Goal: Transaction & Acquisition: Purchase product/service

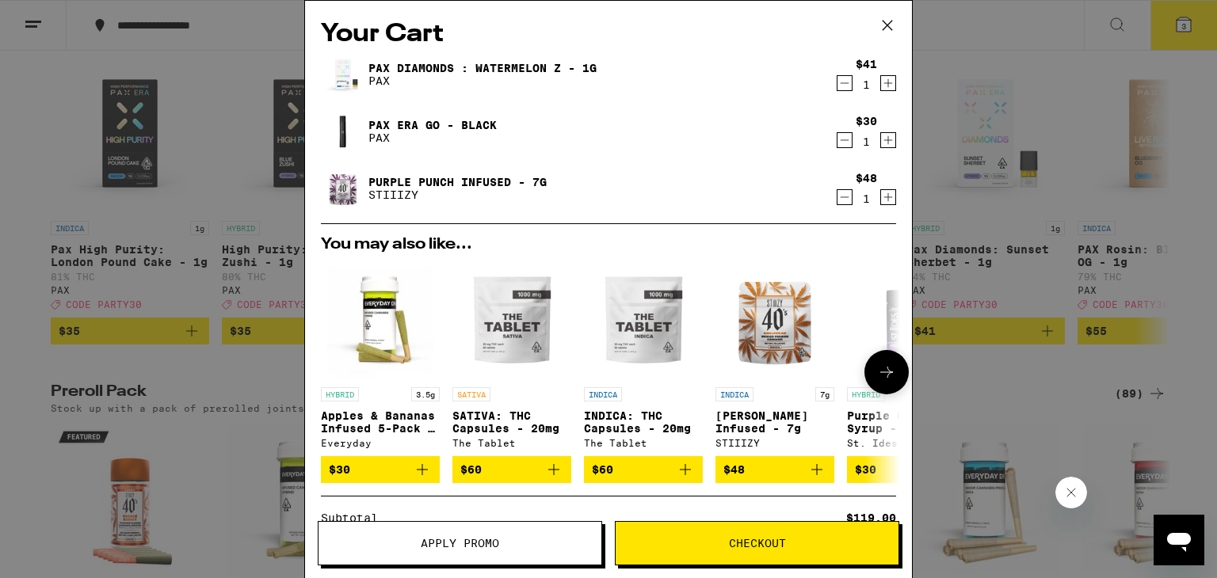
scroll to position [3782, 0]
click at [682, 541] on span "Checkout" at bounding box center [756, 543] width 283 height 11
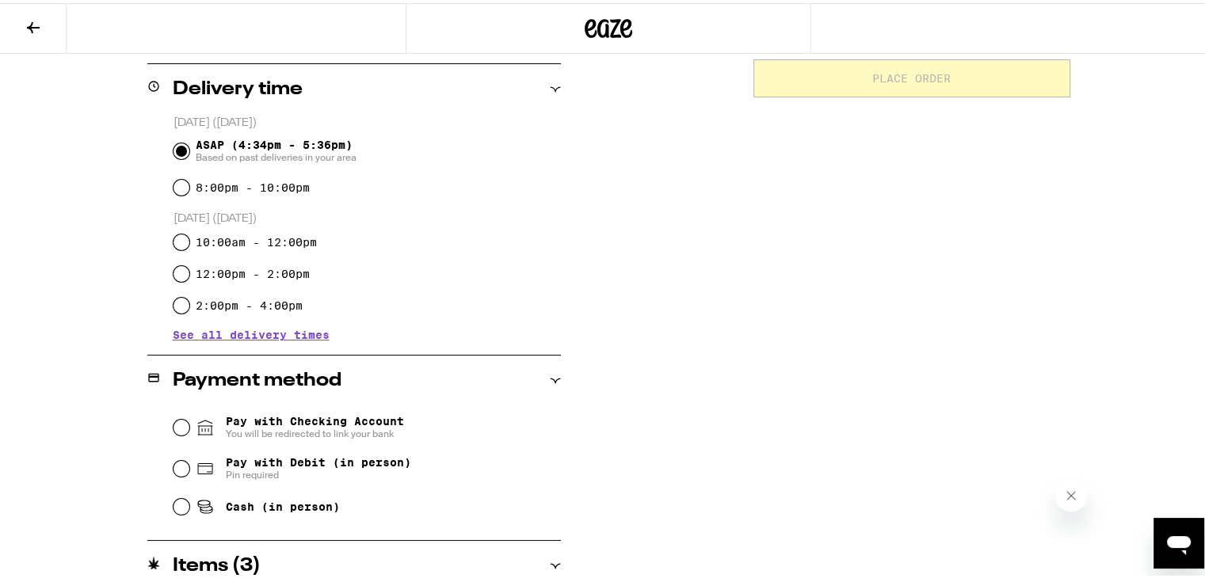
scroll to position [380, 0]
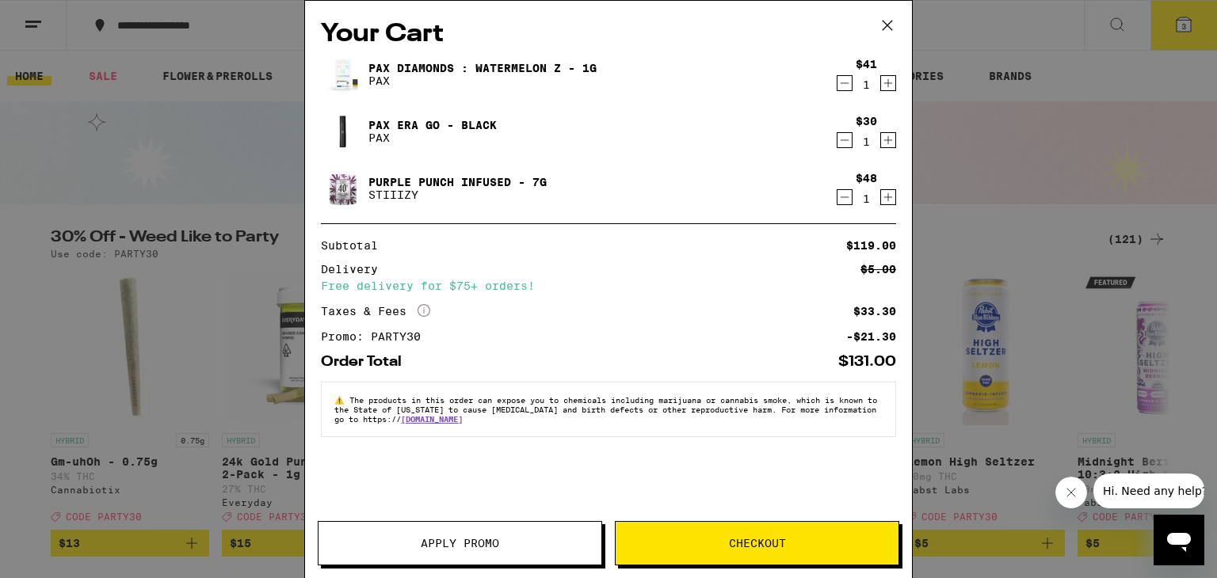
click at [776, 538] on span "Checkout" at bounding box center [757, 543] width 57 height 11
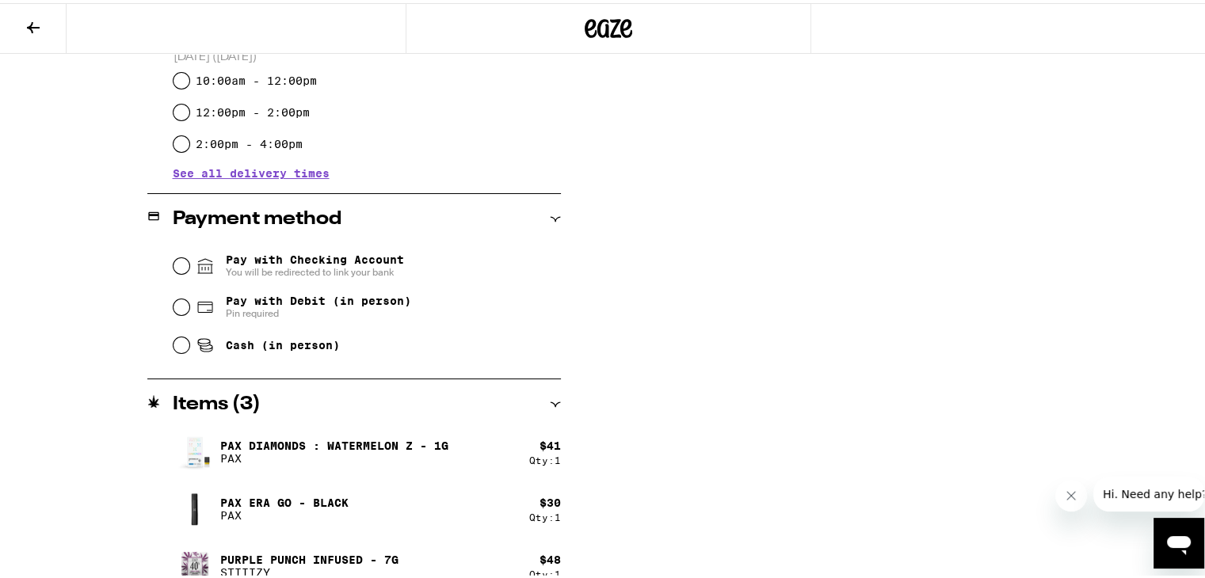
scroll to position [549, 0]
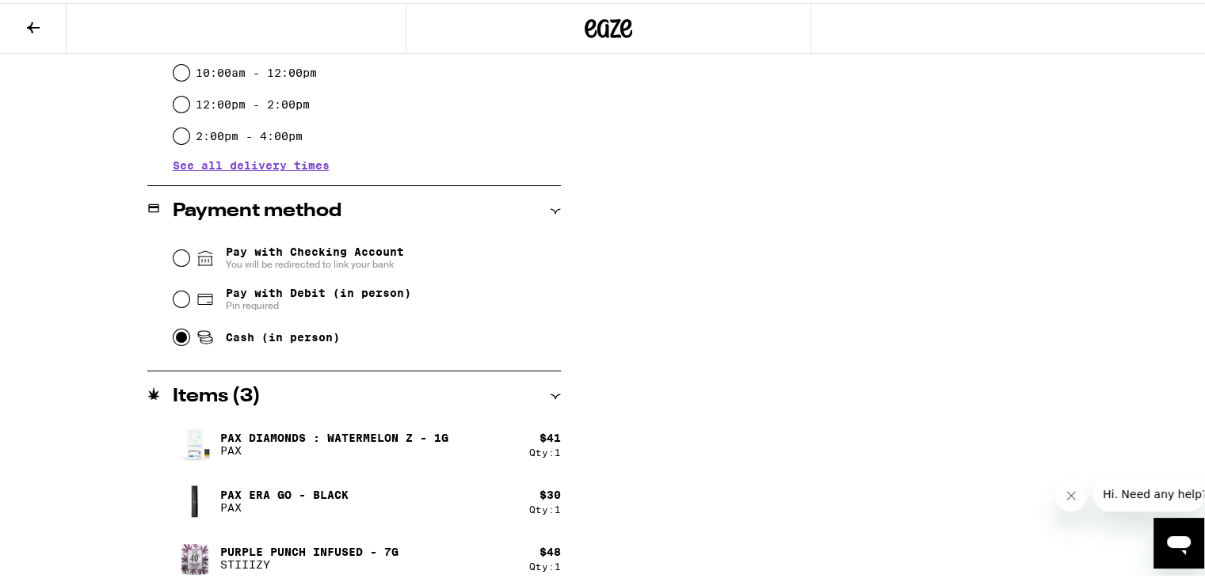
click at [176, 336] on input "Cash (in person)" at bounding box center [181, 334] width 16 height 16
radio input "true"
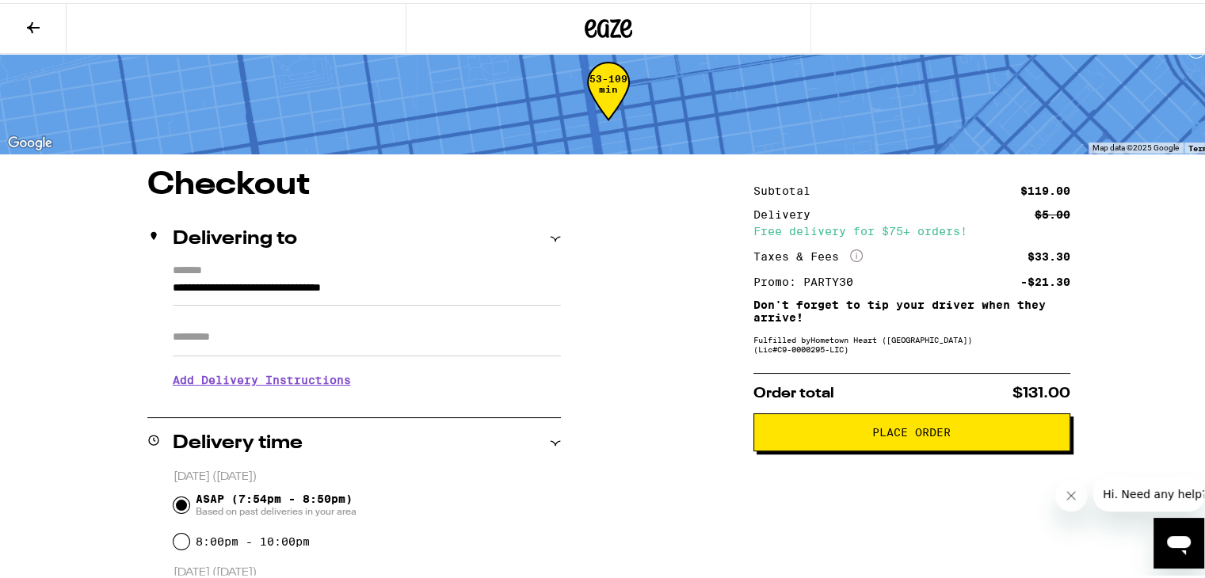
scroll to position [2, 0]
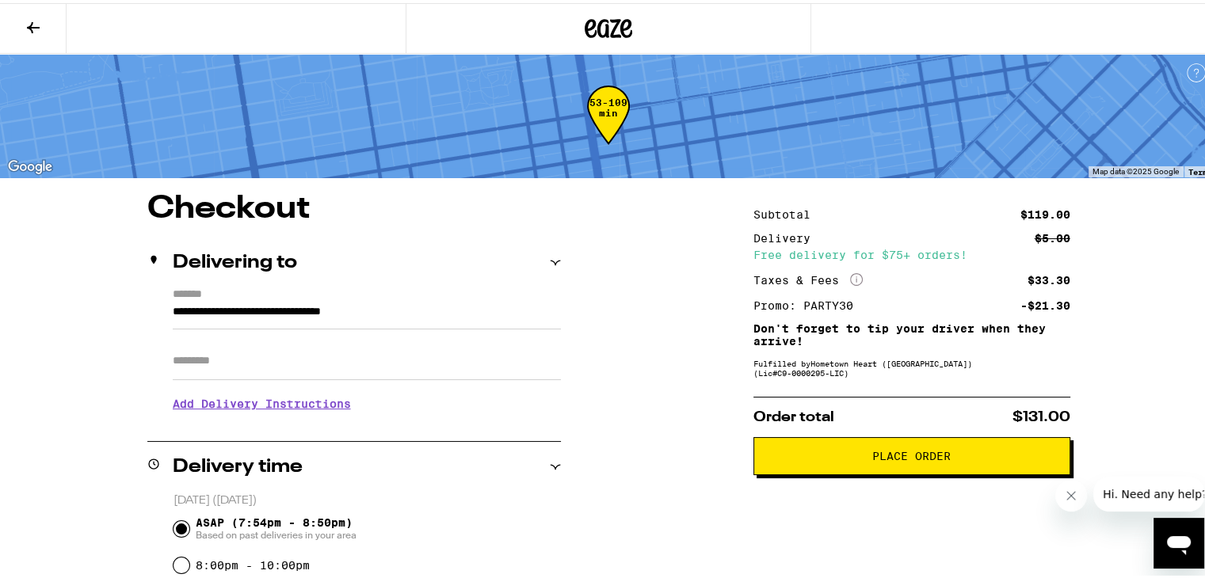
click at [950, 447] on button "Place Order" at bounding box center [911, 453] width 317 height 38
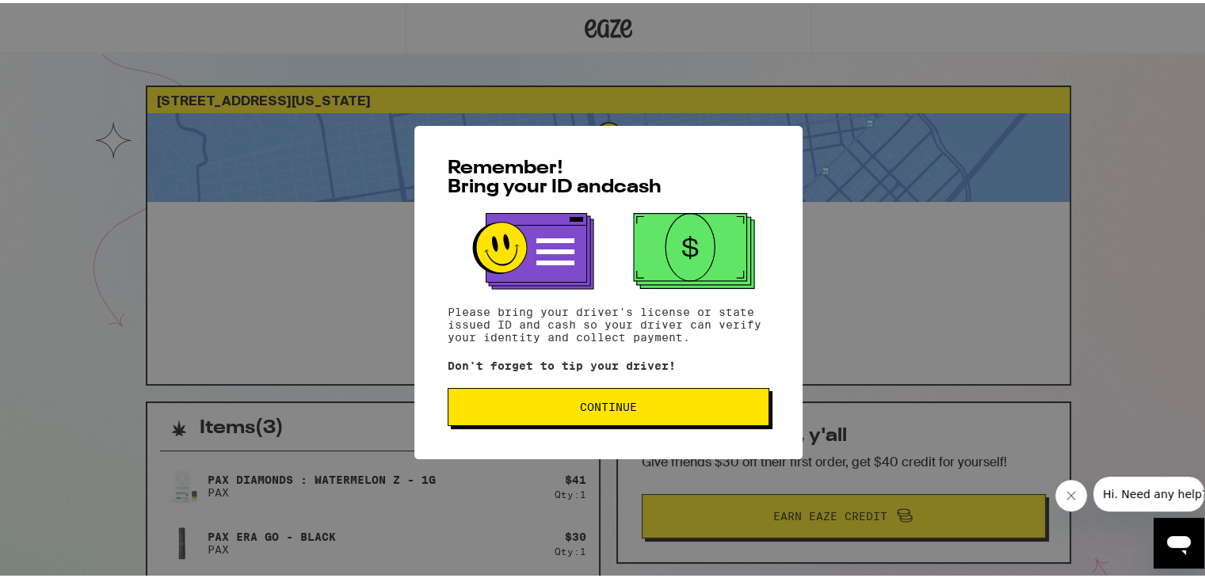
click at [608, 406] on span "Continue" at bounding box center [608, 403] width 57 height 11
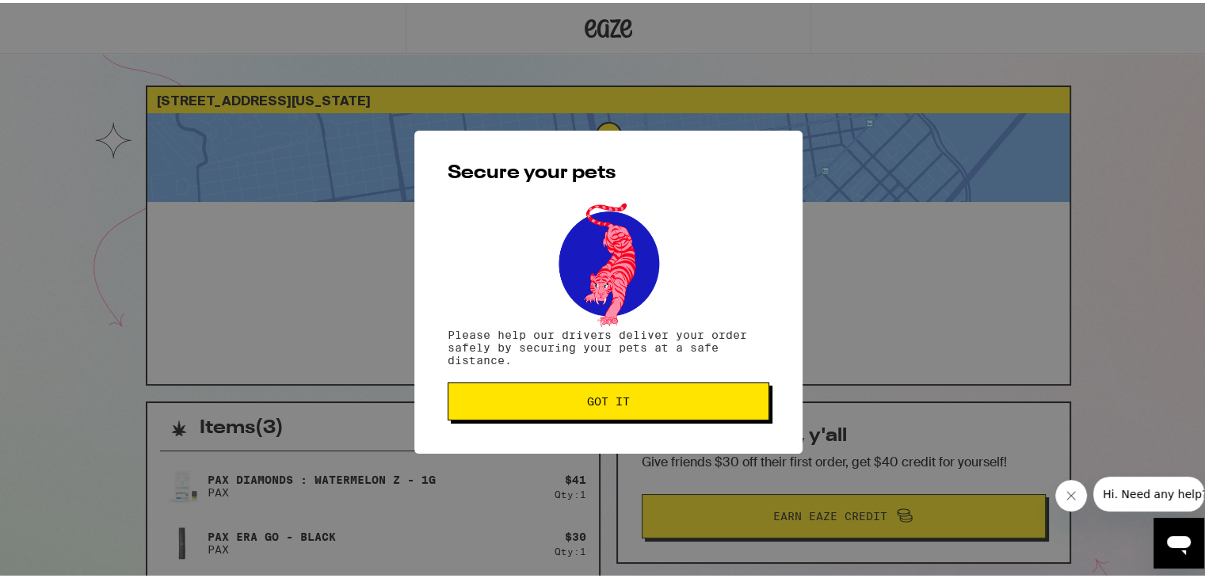
click at [609, 411] on button "Got it" at bounding box center [608, 398] width 322 height 38
